Goal: Ask a question

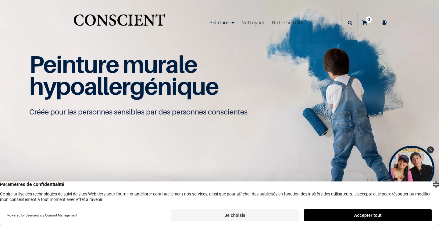
scroll to position [0, 0]
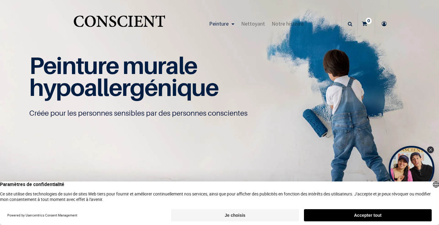
click at [356, 211] on button "Accepter tout" at bounding box center [368, 215] width 128 height 12
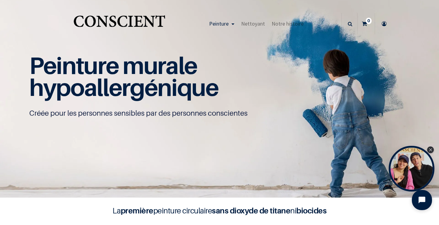
click at [425, 204] on icon "Open chat widget" at bounding box center [424, 200] width 9 height 9
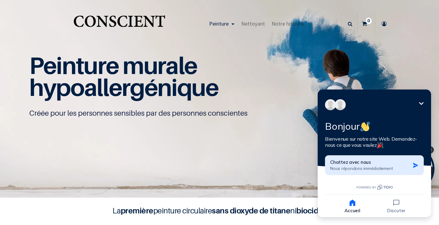
click at [350, 165] on span "Chattez avec nous" at bounding box center [350, 162] width 41 height 6
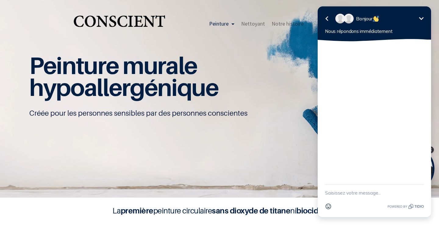
click at [337, 195] on textarea "New message" at bounding box center [374, 193] width 99 height 16
type textarea "Bonjour,"
type textarea "e"
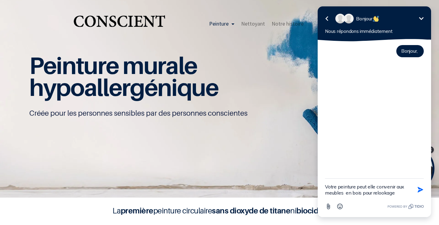
type textarea "Votre peinture peut elle convenir aux meubles en bois pour relookage ?"
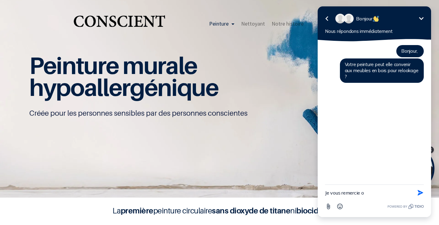
type textarea "Je vous remercie"
